Goal: Task Accomplishment & Management: Complete application form

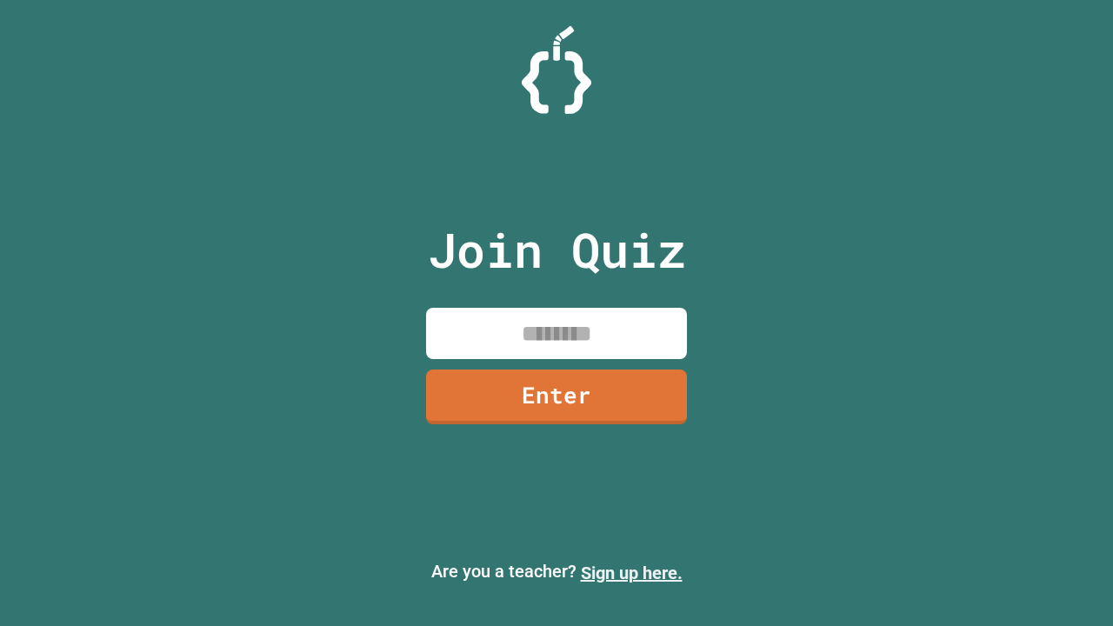
click at [631, 573] on link "Sign up here." at bounding box center [632, 573] width 102 height 21
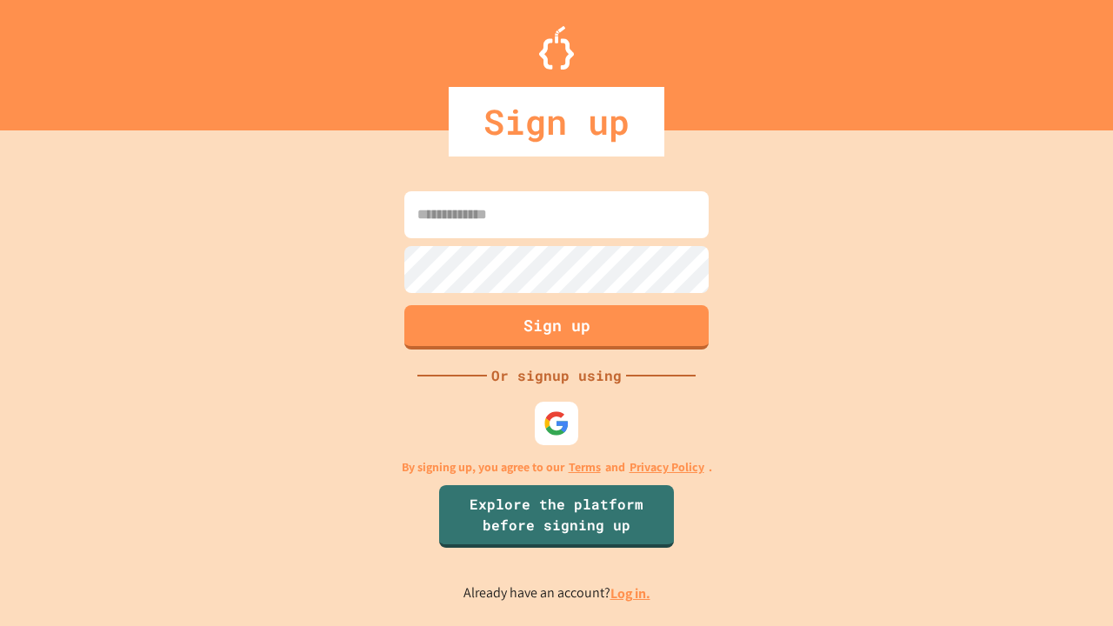
click at [631, 593] on link "Log in." at bounding box center [631, 594] width 40 height 18
